Goal: Transaction & Acquisition: Purchase product/service

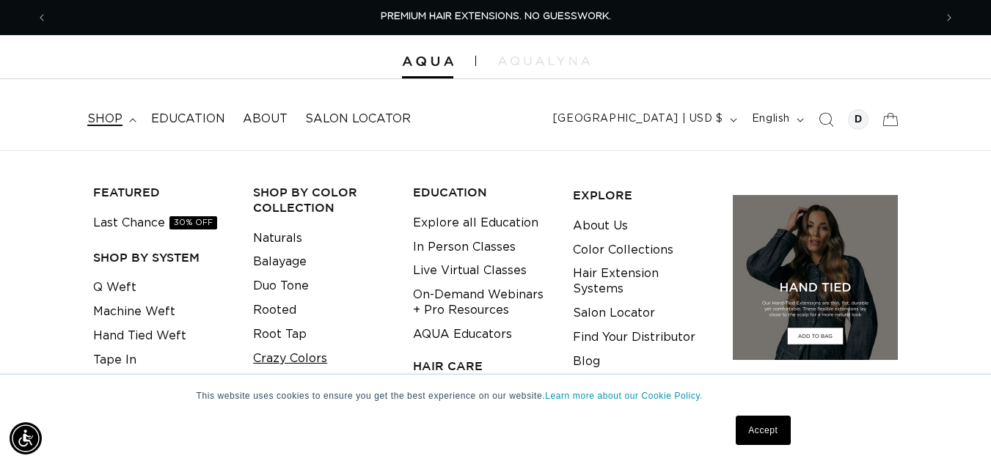
click at [266, 356] on link "Crazy Colors" at bounding box center [290, 359] width 74 height 24
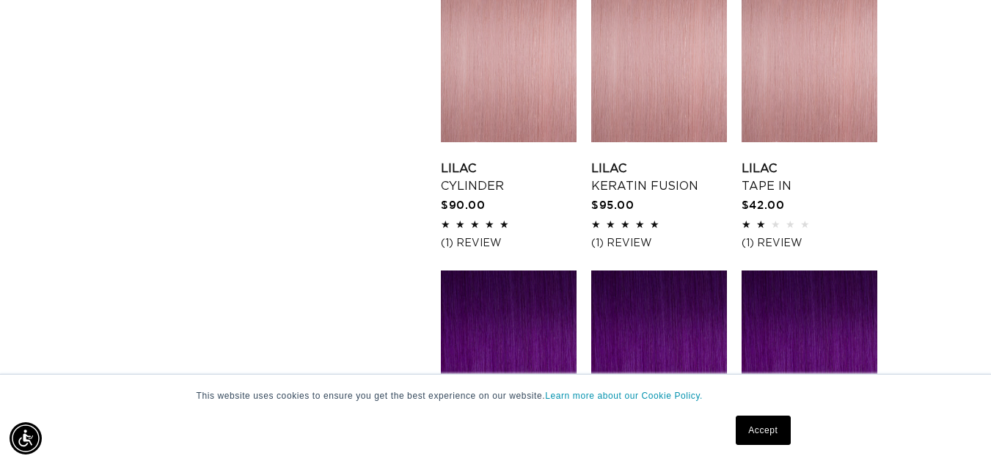
scroll to position [1219, 0]
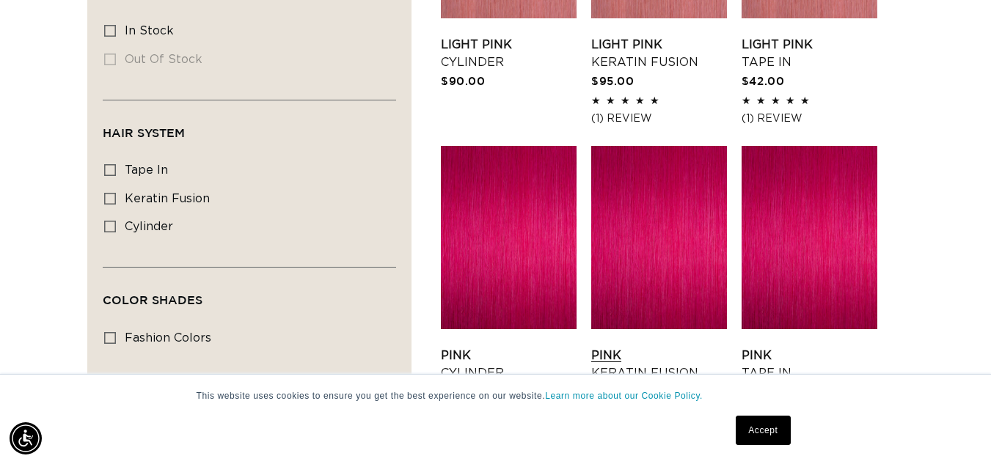
scroll to position [0, 887]
click at [660, 347] on link "Pink Keratin Fusion" at bounding box center [659, 364] width 136 height 35
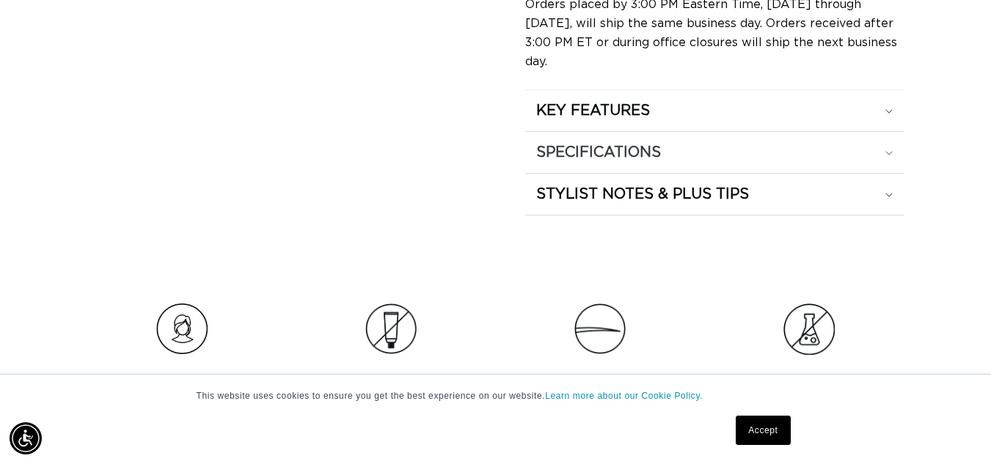
scroll to position [0, 1774]
click at [830, 143] on div "SPECIFICATIONS" at bounding box center [714, 152] width 356 height 19
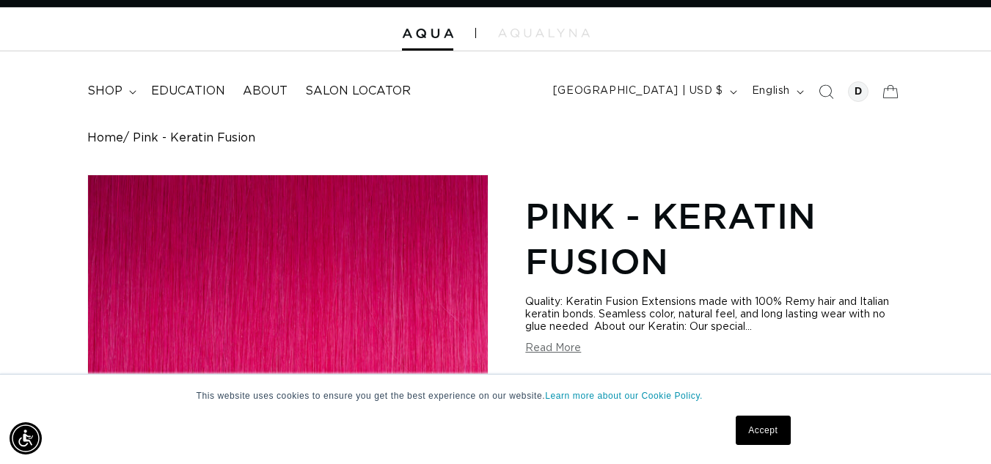
scroll to position [0, 0]
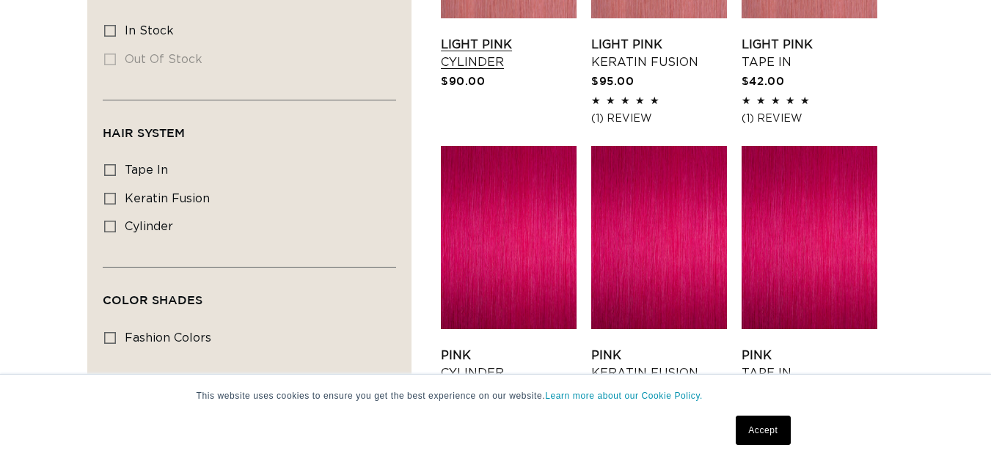
scroll to position [690, 0]
click at [489, 45] on link "Light Pink Cylinder" at bounding box center [509, 53] width 136 height 35
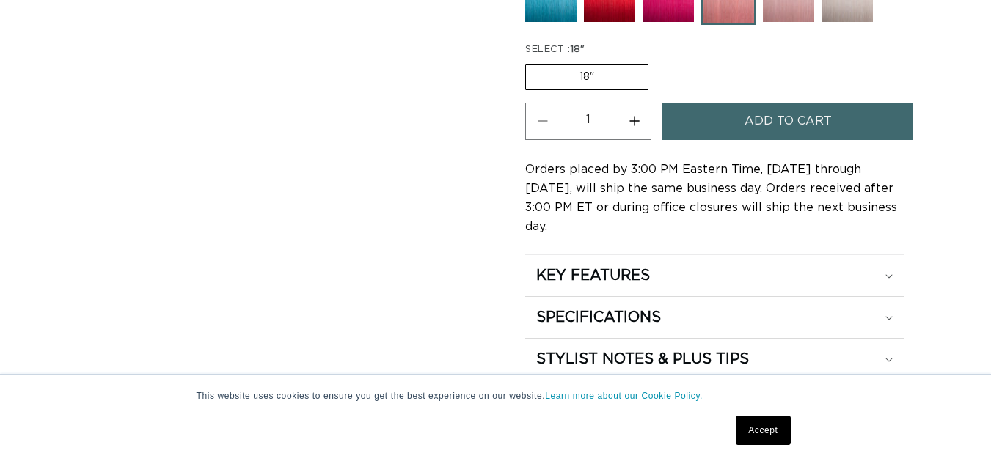
scroll to position [1046, 0]
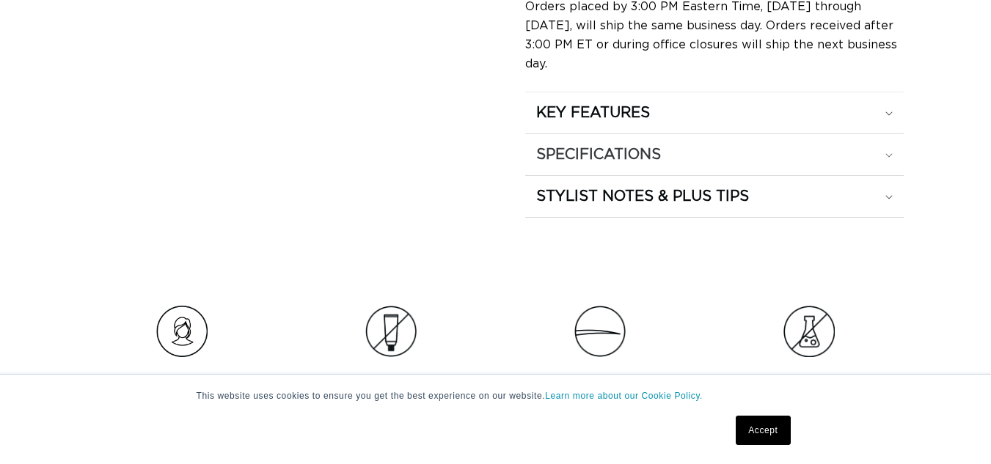
click at [842, 145] on summary "SPECIFICATIONS" at bounding box center [714, 154] width 378 height 41
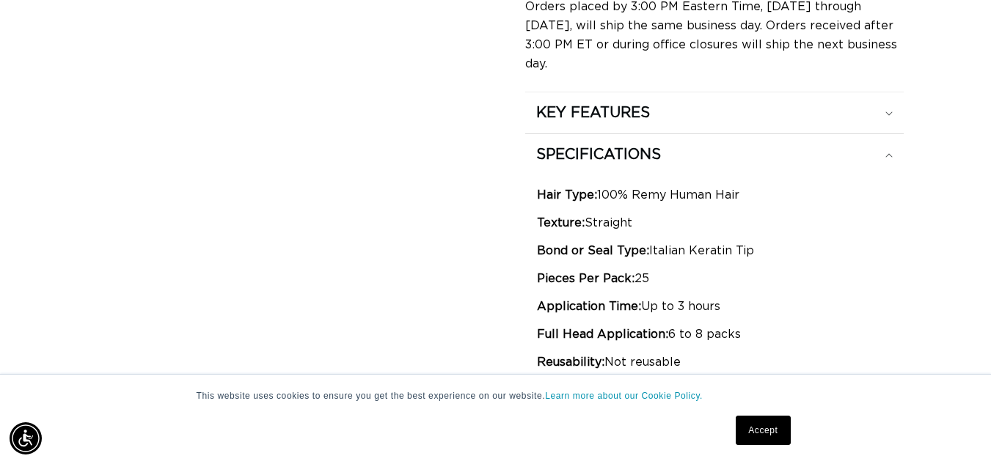
scroll to position [0, 0]
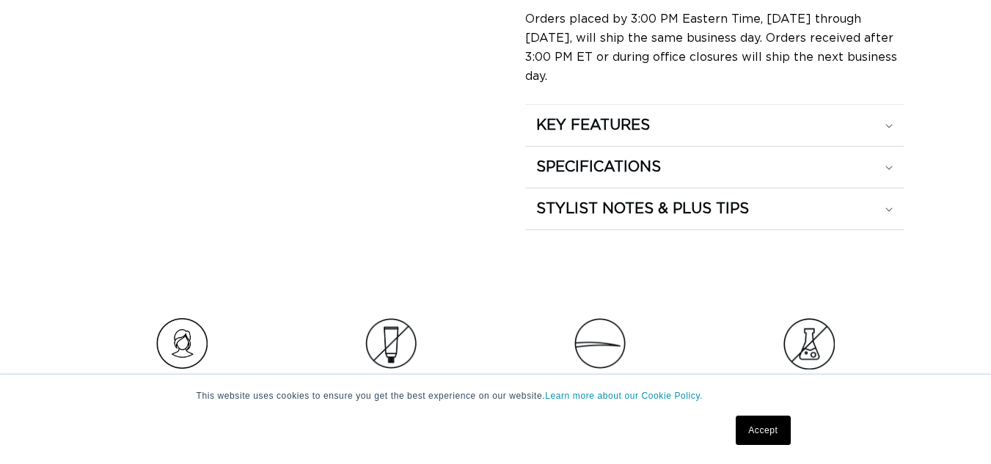
scroll to position [0, 887]
click at [891, 158] on div "SPECIFICATIONS" at bounding box center [714, 167] width 356 height 19
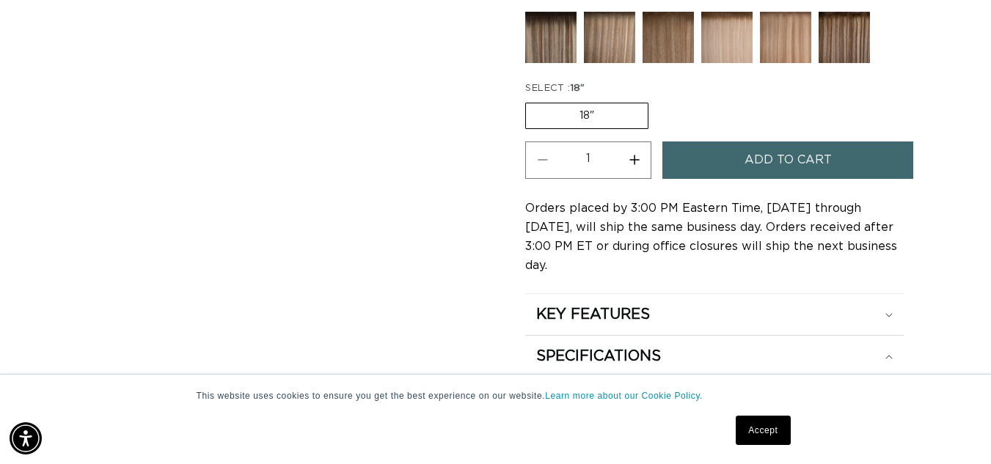
scroll to position [0, 0]
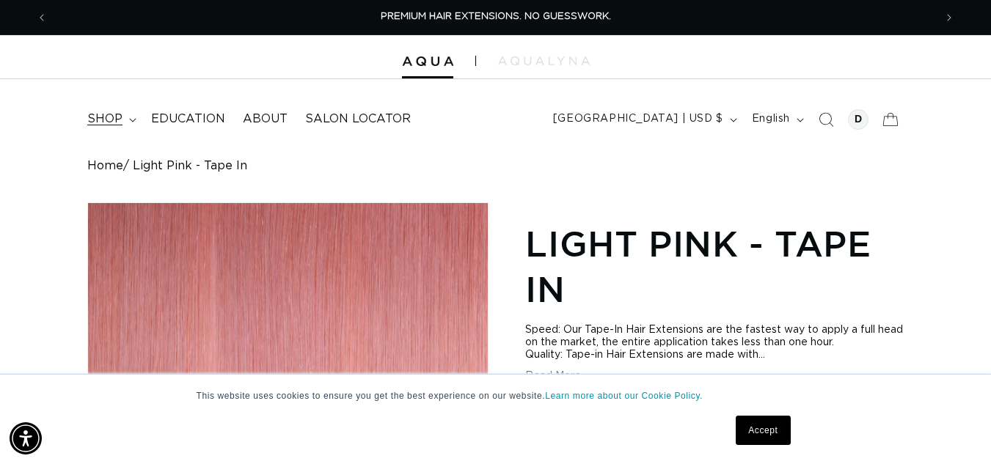
click at [112, 122] on span "shop" at bounding box center [104, 118] width 35 height 15
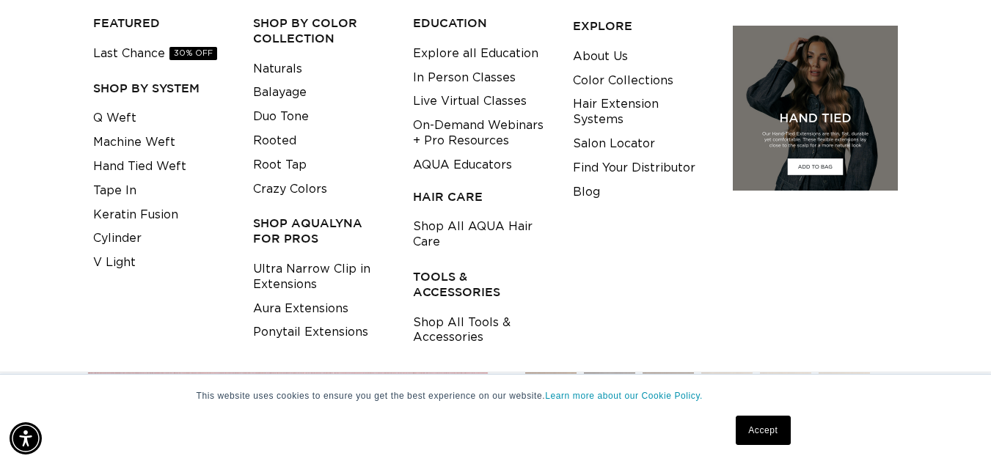
scroll to position [0, 887]
click at [337, 269] on link "Ultra Narrow Clip in Extensions" at bounding box center [321, 277] width 137 height 40
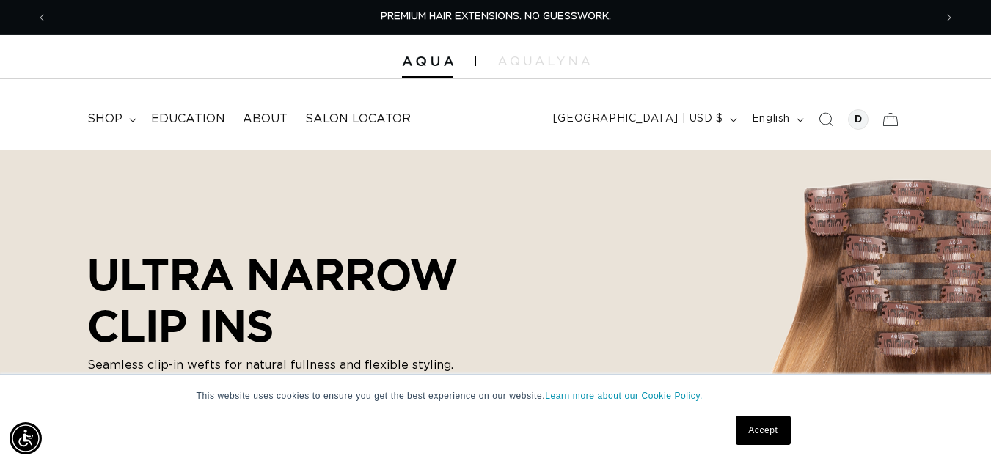
scroll to position [506, 0]
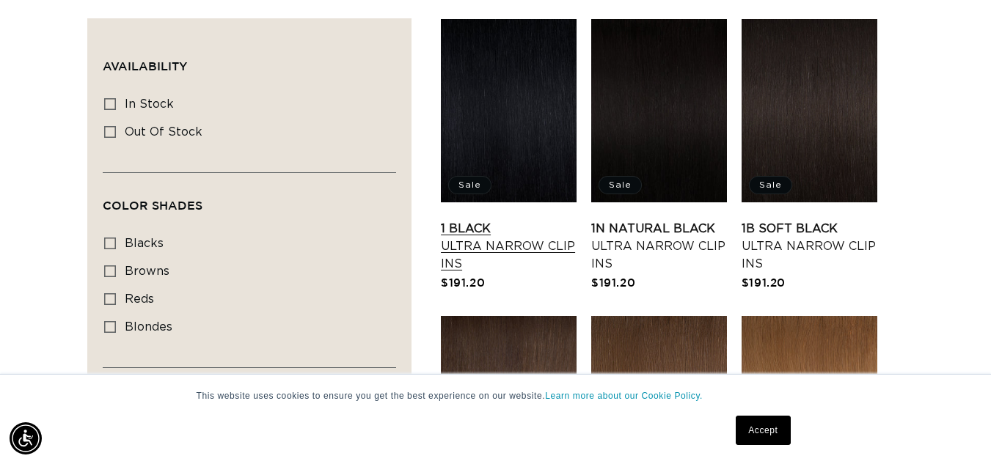
click at [510, 220] on link "1 Black Ultra Narrow Clip Ins" at bounding box center [509, 246] width 136 height 53
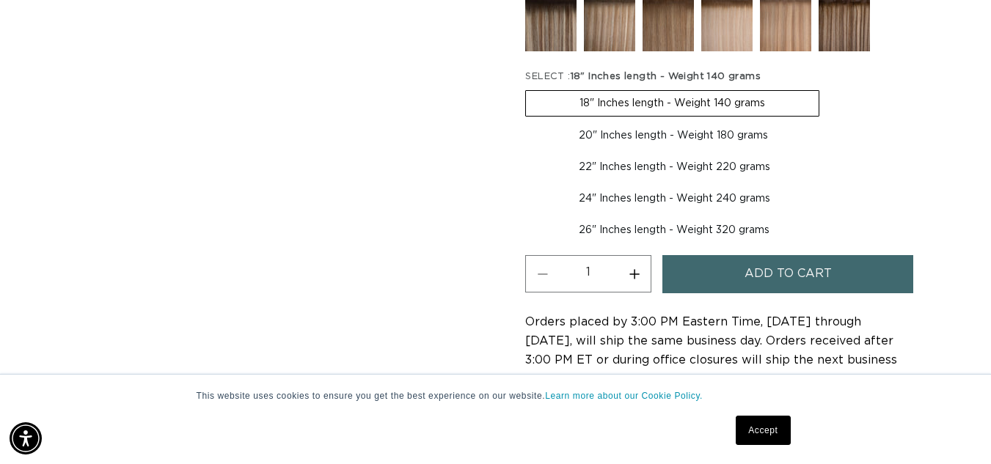
scroll to position [695, 0]
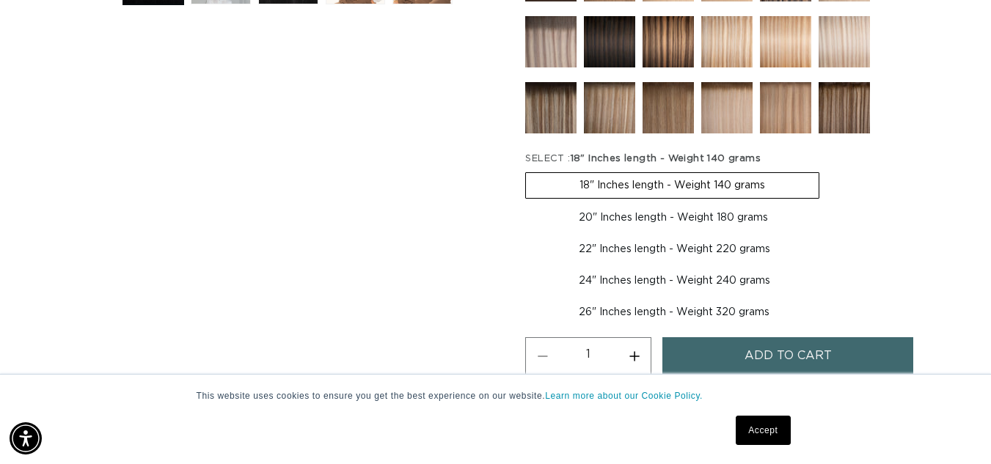
scroll to position [0, 887]
click at [682, 225] on label "20" Inches length - Weight 180 grams Variant sold out or unavailable" at bounding box center [673, 217] width 296 height 25
click at [827, 170] on input "20" Inches length - Weight 180 grams Variant sold out or unavailable" at bounding box center [827, 169] width 1 height 1
radio input "true"
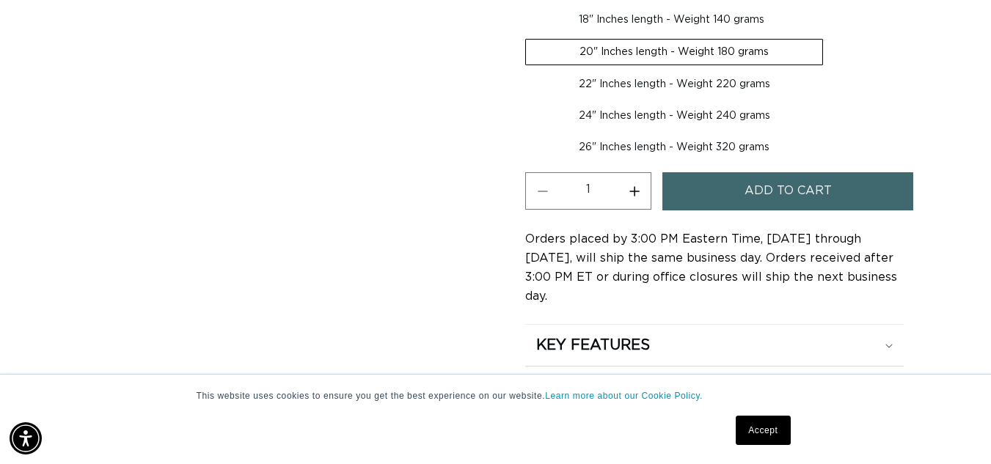
scroll to position [0, 1774]
click at [715, 83] on label "22" Inches length - Weight 220 grams Variant sold out or unavailable" at bounding box center [674, 84] width 299 height 25
click at [830, 37] on input "22" Inches length - Weight 220 grams Variant sold out or unavailable" at bounding box center [830, 36] width 1 height 1
radio input "true"
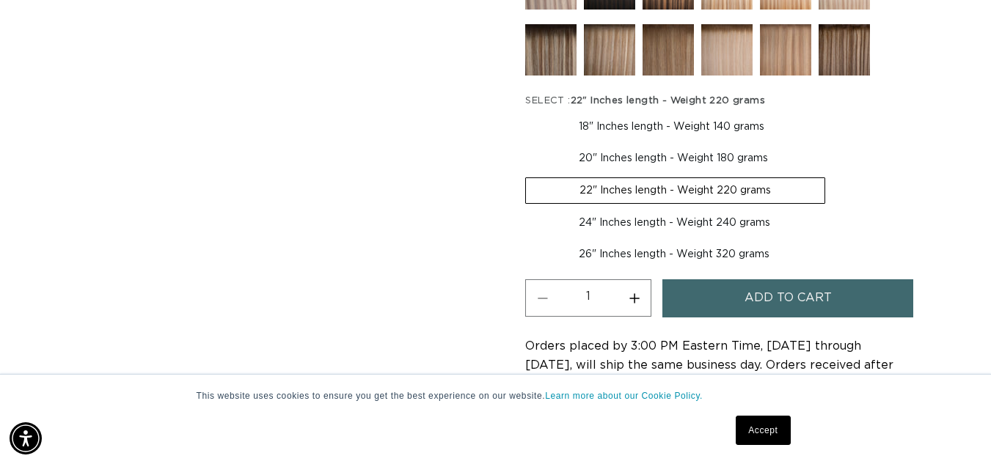
click at [651, 230] on label "24" Inches length - Weight 240 grams Variant sold out or unavailable" at bounding box center [674, 223] width 299 height 25
click at [833, 175] on input "24" Inches length - Weight 240 grams Variant sold out or unavailable" at bounding box center [833, 175] width 1 height 1
radio input "true"
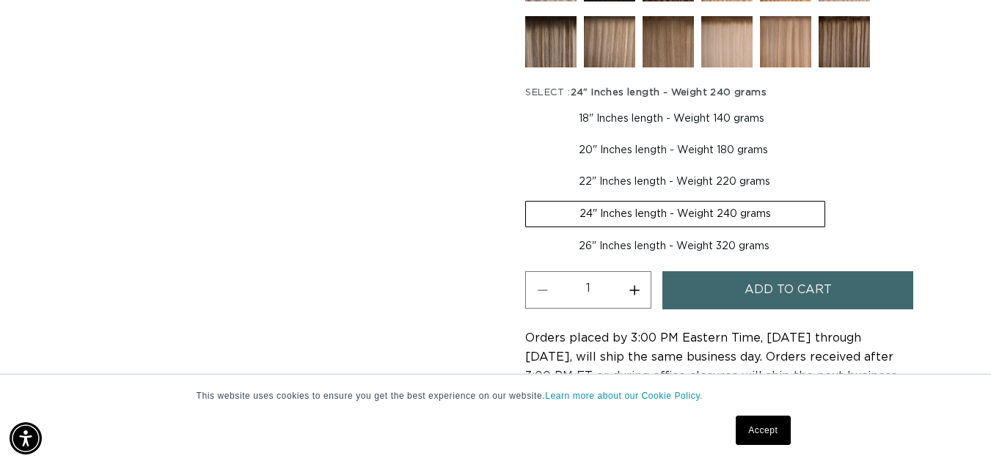
scroll to position [0, 1774]
click at [751, 241] on label "26" Inches length - Weight 320 grams Variant sold out or unavailable" at bounding box center [674, 246] width 298 height 25
click at [833, 199] on input "26" Inches length - Weight 320 grams Variant sold out or unavailable" at bounding box center [833, 198] width 1 height 1
radio input "true"
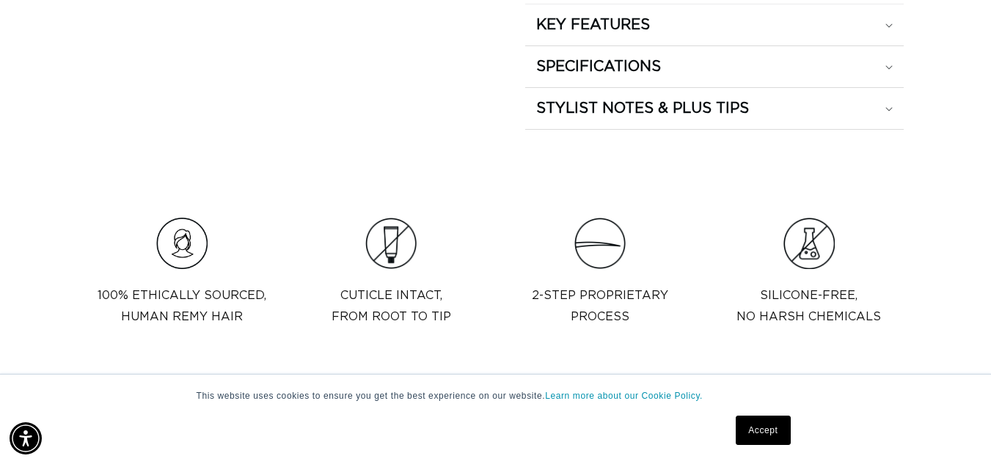
scroll to position [982, 0]
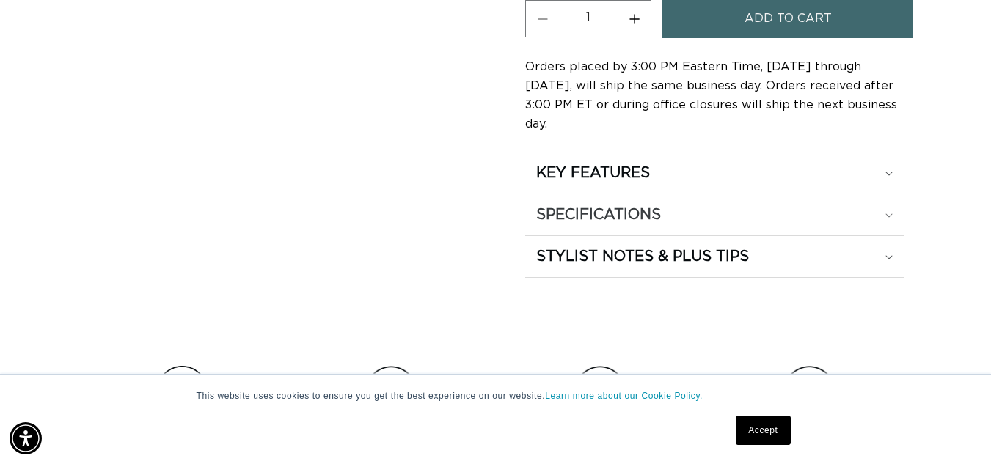
click at [720, 205] on div "SPECIFICATIONS" at bounding box center [714, 214] width 356 height 19
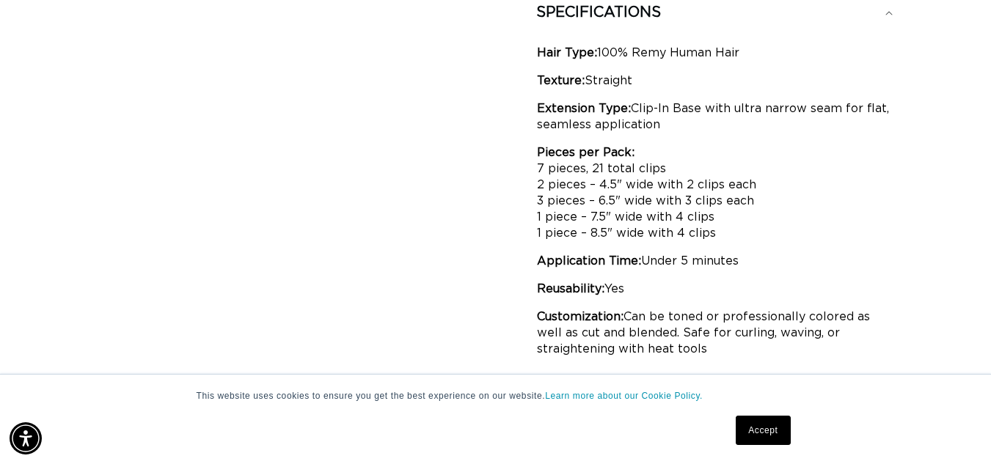
scroll to position [0, 887]
drag, startPoint x: 663, startPoint y: 148, endPoint x: 536, endPoint y: 153, distance: 127.0
click at [536, 153] on div "Hair Type: 100% Remy Human Hair Texture: Straight Extension Type: Clip-In Base …" at bounding box center [714, 201] width 378 height 336
copy p "7 pieces, 21 total clips"
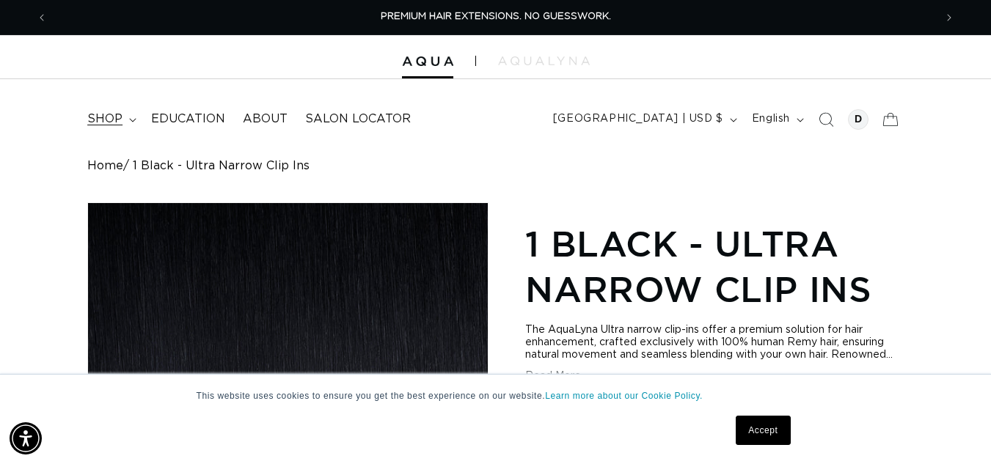
click at [129, 119] on icon at bounding box center [132, 120] width 7 height 4
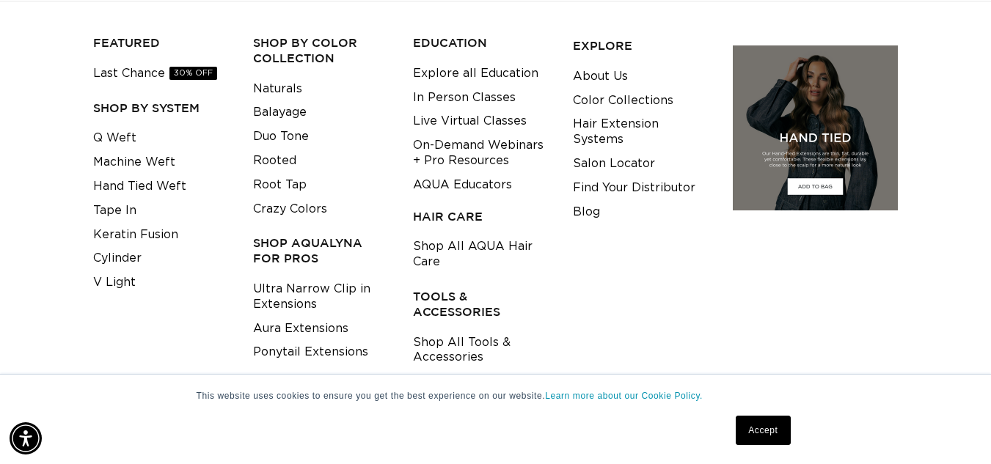
scroll to position [0, 1774]
click at [452, 350] on link "Shop All Tools & Accessories" at bounding box center [481, 351] width 137 height 40
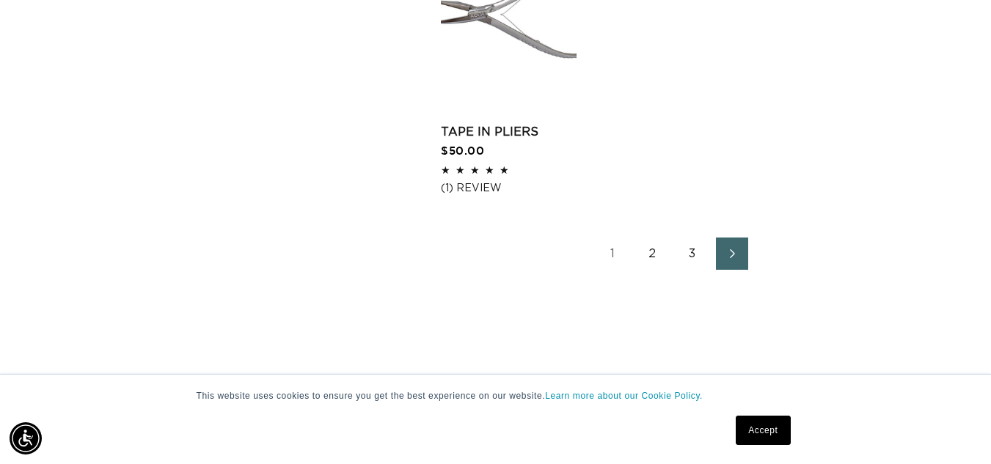
scroll to position [2269, 0]
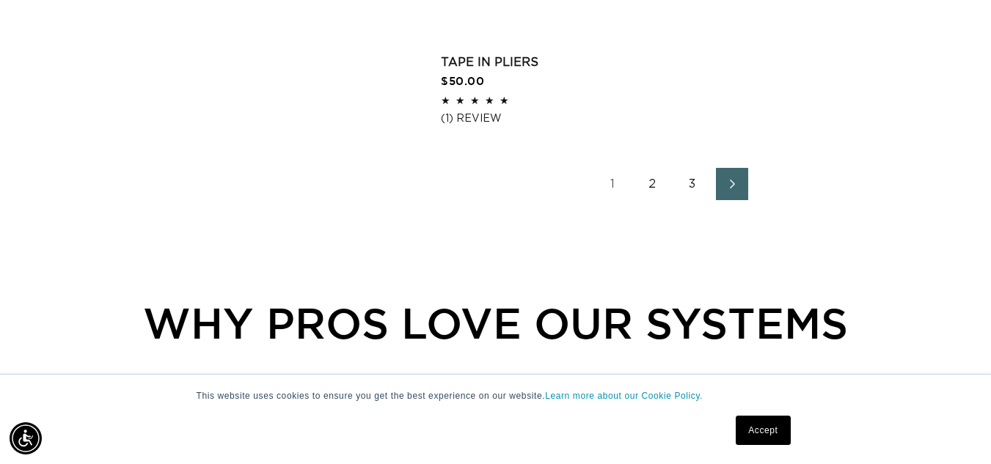
drag, startPoint x: 1001, startPoint y: 37, endPoint x: 1001, endPoint y: 263, distance: 225.2
click at [646, 183] on link "2" at bounding box center [653, 184] width 32 height 32
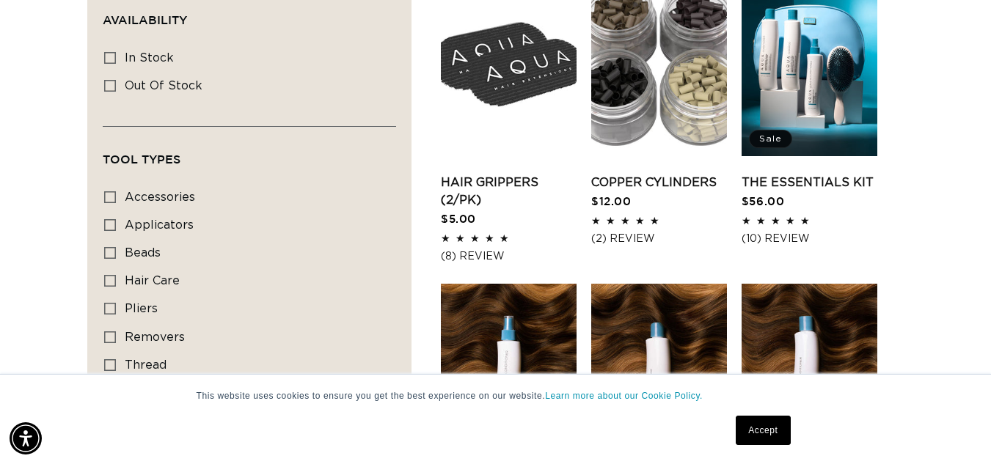
scroll to position [643, 0]
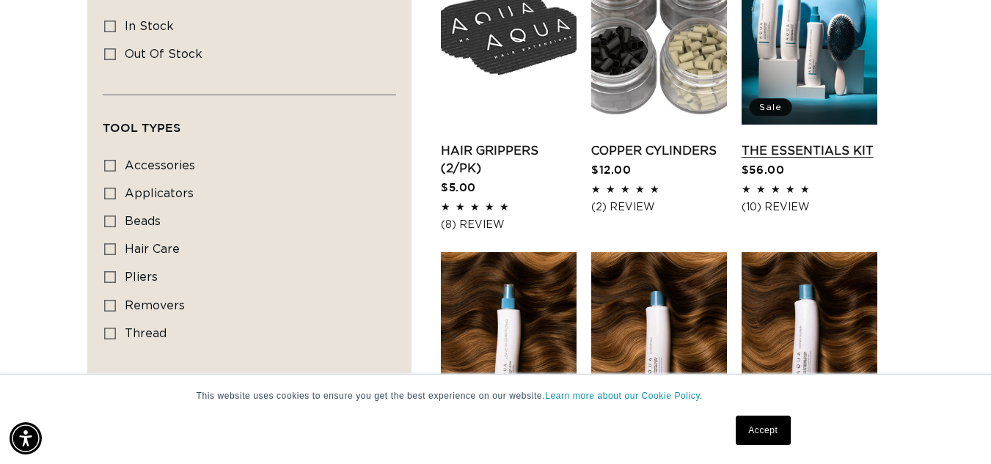
click at [831, 144] on link "The Essentials Kit" at bounding box center [810, 151] width 136 height 18
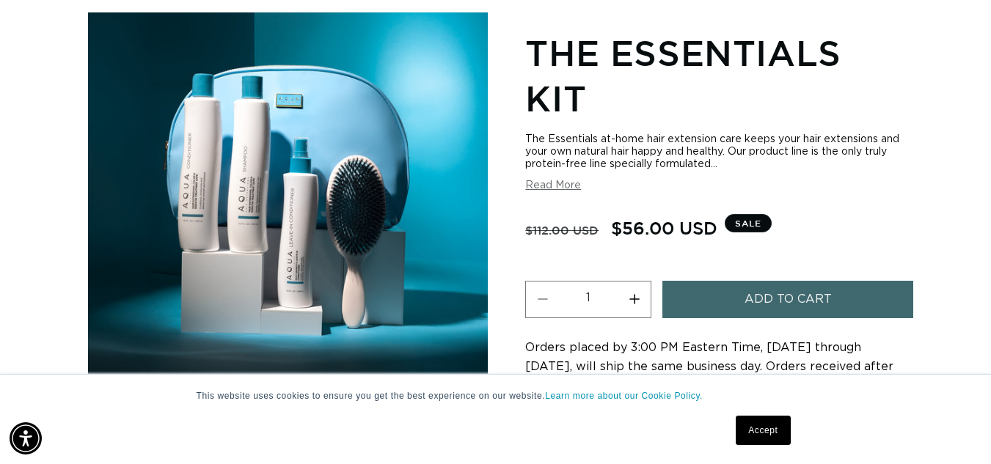
click at [809, 285] on span "Add to cart" at bounding box center [787, 299] width 87 height 37
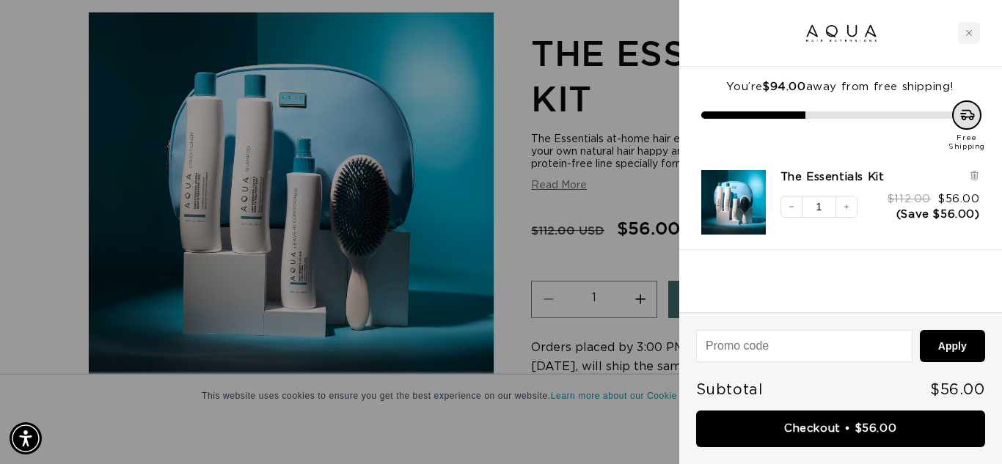
scroll to position [0, 1796]
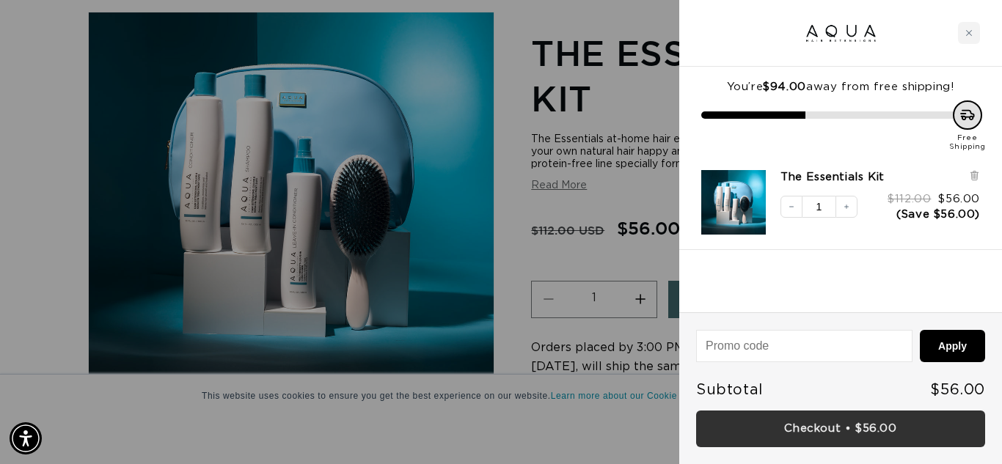
click at [846, 437] on link "Checkout • $56.00" at bounding box center [840, 429] width 289 height 37
